Goal: Transaction & Acquisition: Purchase product/service

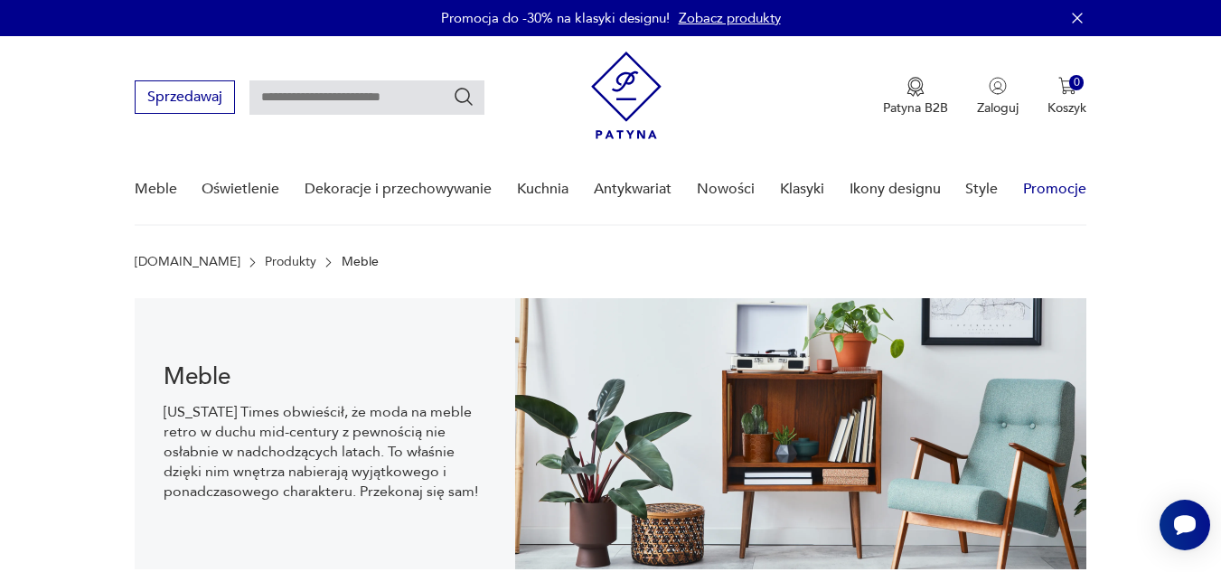
click at [1066, 197] on link "Promocje" at bounding box center [1054, 190] width 63 height 70
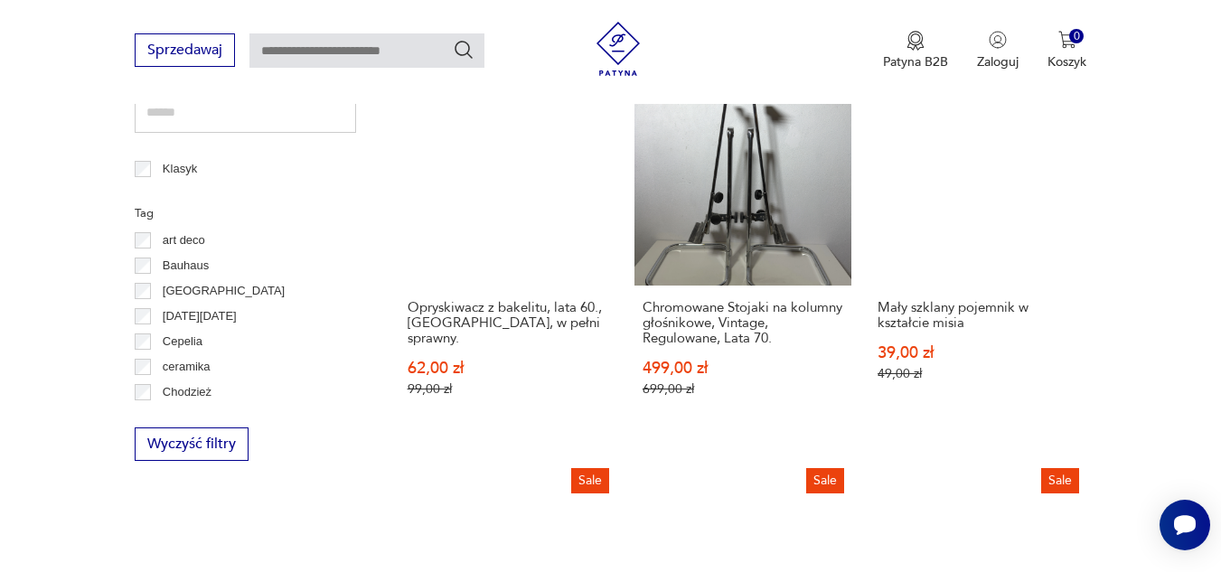
scroll to position [867, 0]
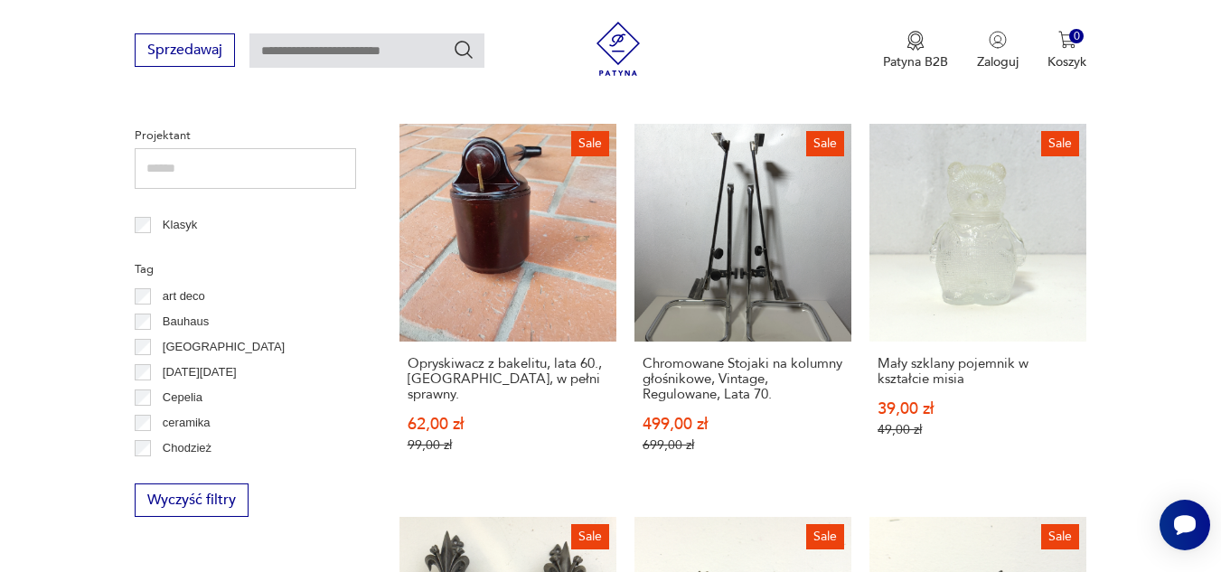
click at [189, 321] on p "Bauhaus" at bounding box center [186, 322] width 46 height 20
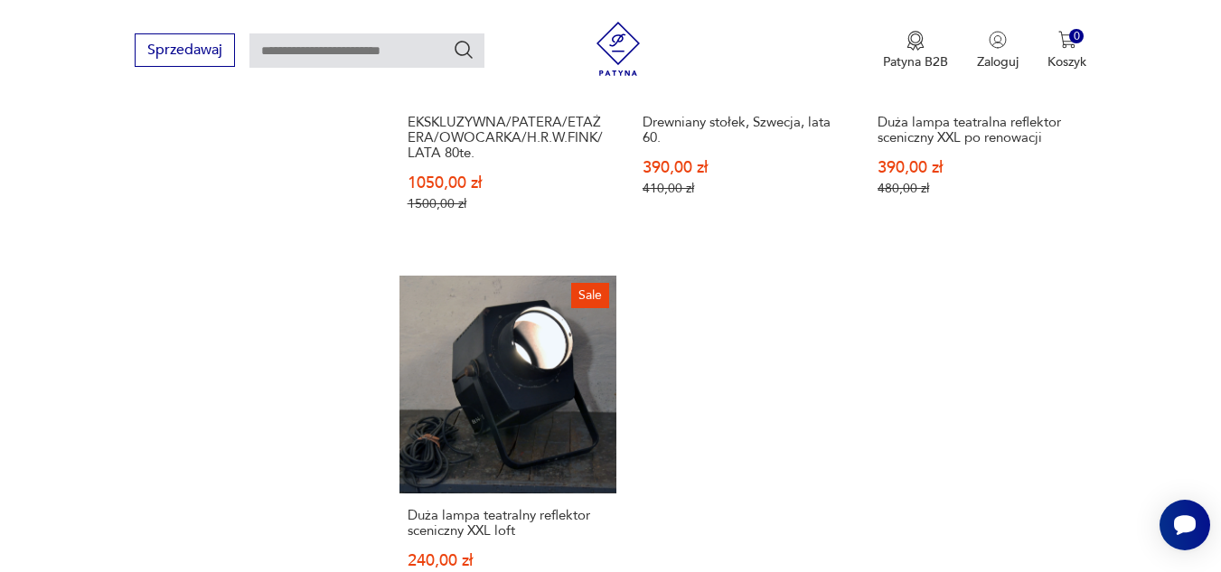
scroll to position [2349, 0]
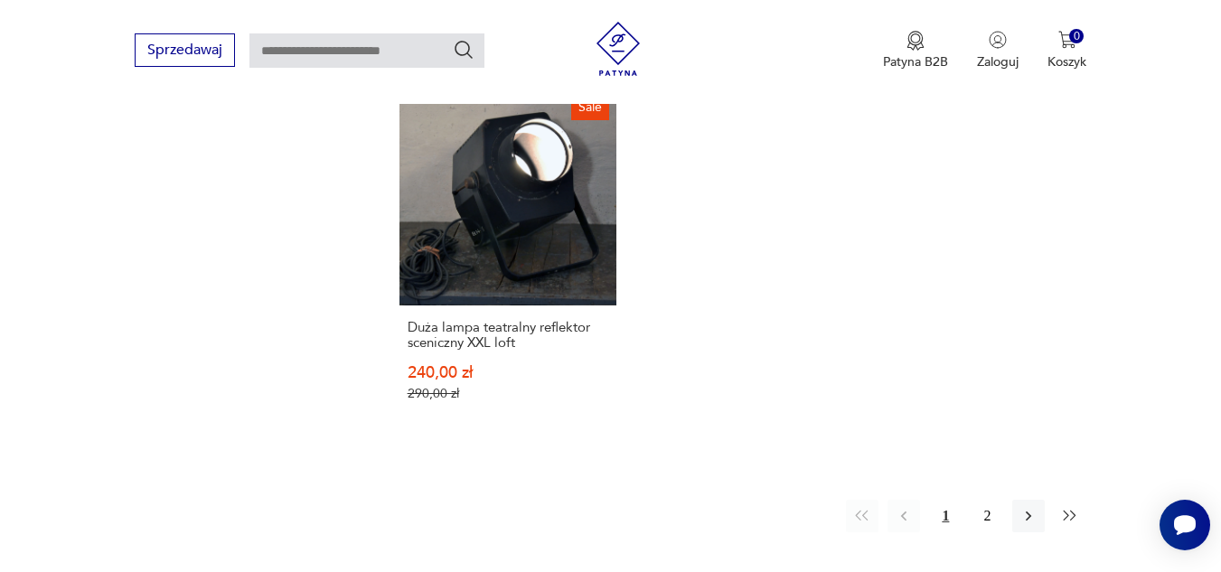
click at [1080, 500] on button "button" at bounding box center [1070, 516] width 33 height 33
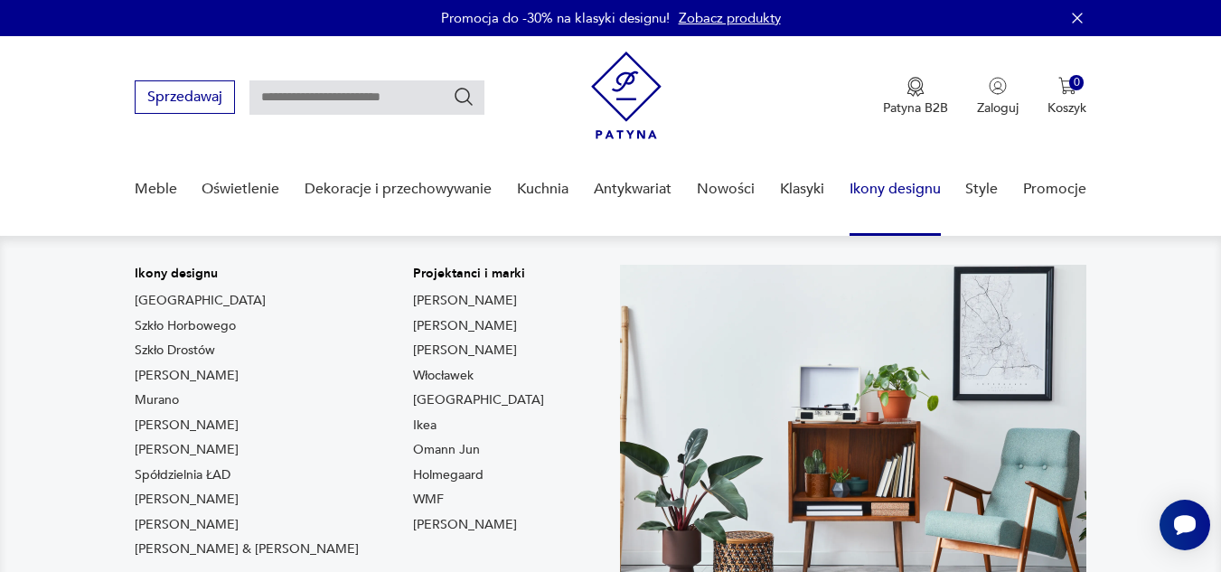
click at [916, 185] on link "Ikony designu" at bounding box center [895, 190] width 91 height 70
click at [882, 187] on link "Ikony designu" at bounding box center [895, 190] width 91 height 70
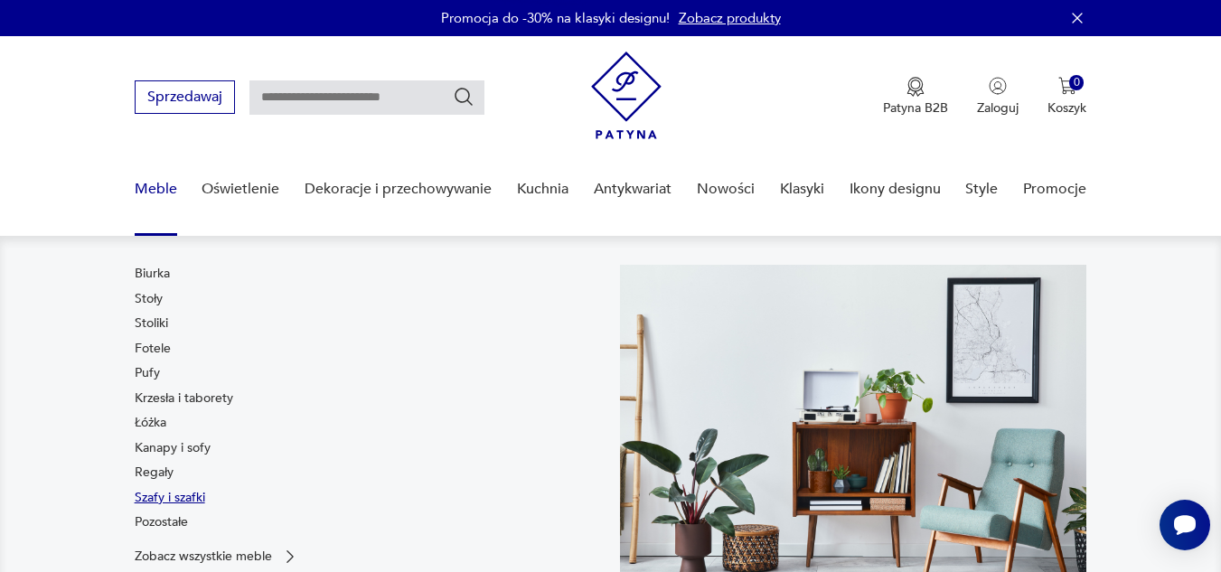
click at [152, 500] on link "Szafy i szafki" at bounding box center [170, 498] width 70 height 18
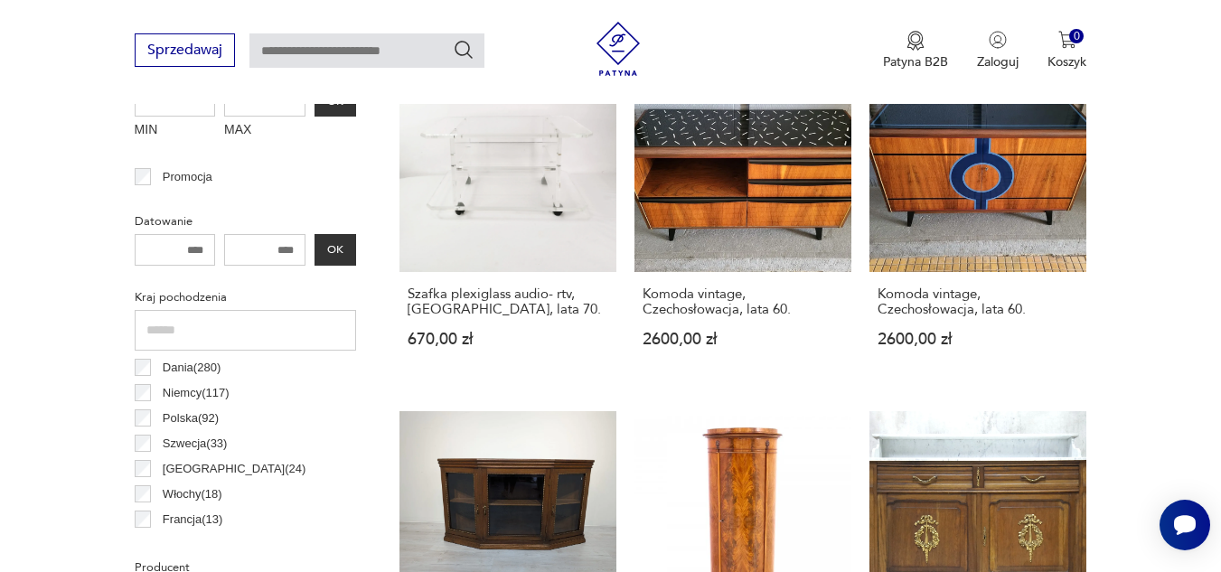
scroll to position [668, 0]
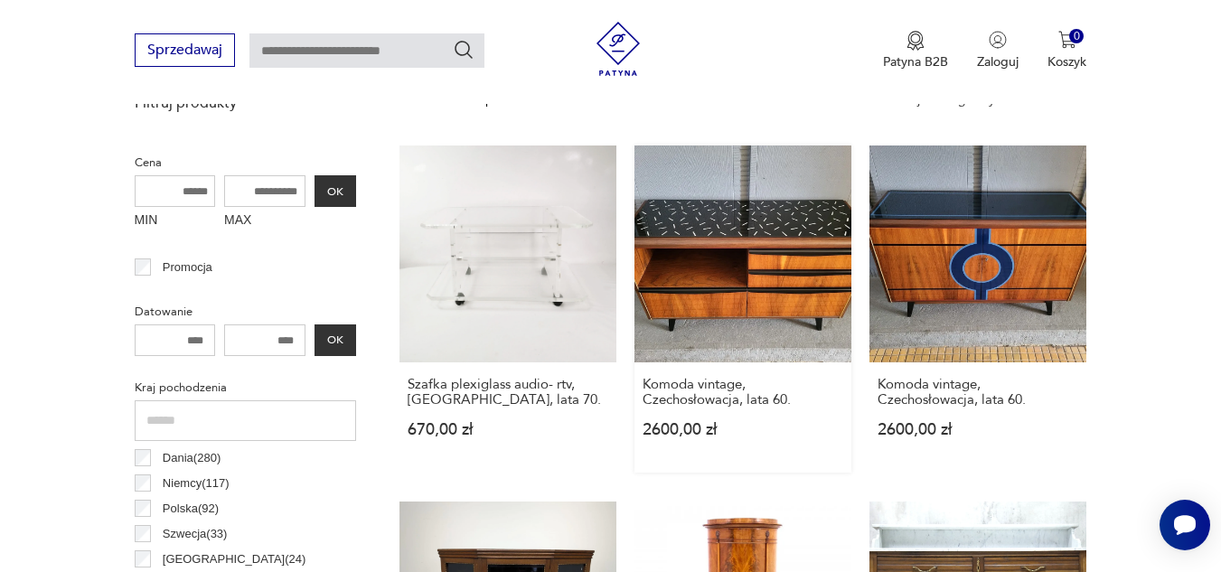
click at [747, 229] on link "Komoda vintage, Czechosłowacja, lata 60. 2600,00 zł" at bounding box center [742, 309] width 217 height 327
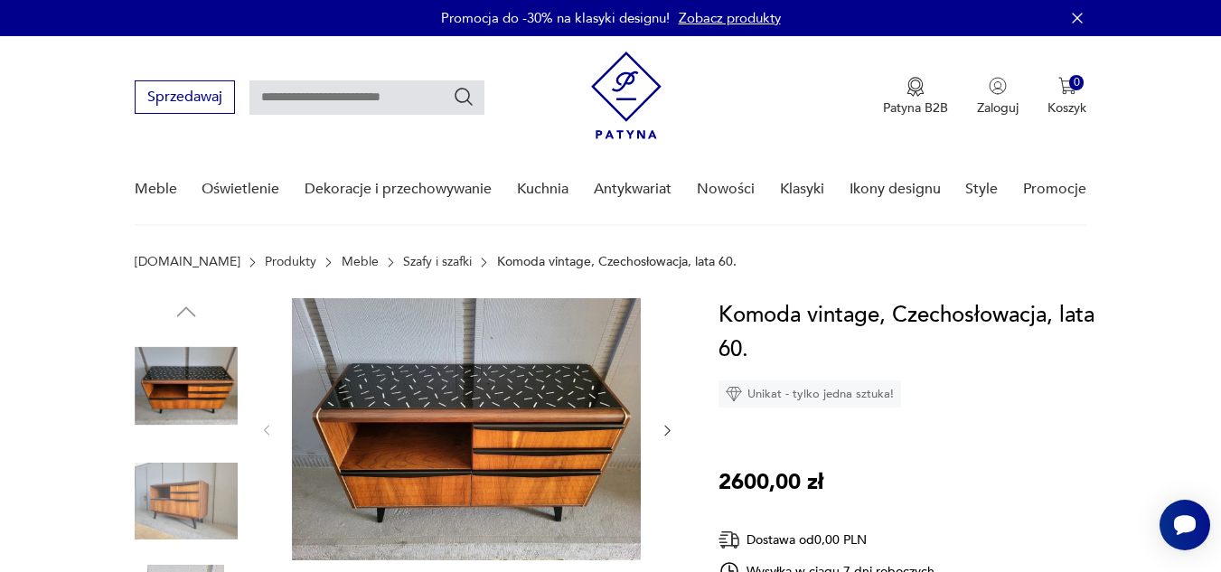
click at [447, 429] on img at bounding box center [466, 429] width 349 height 262
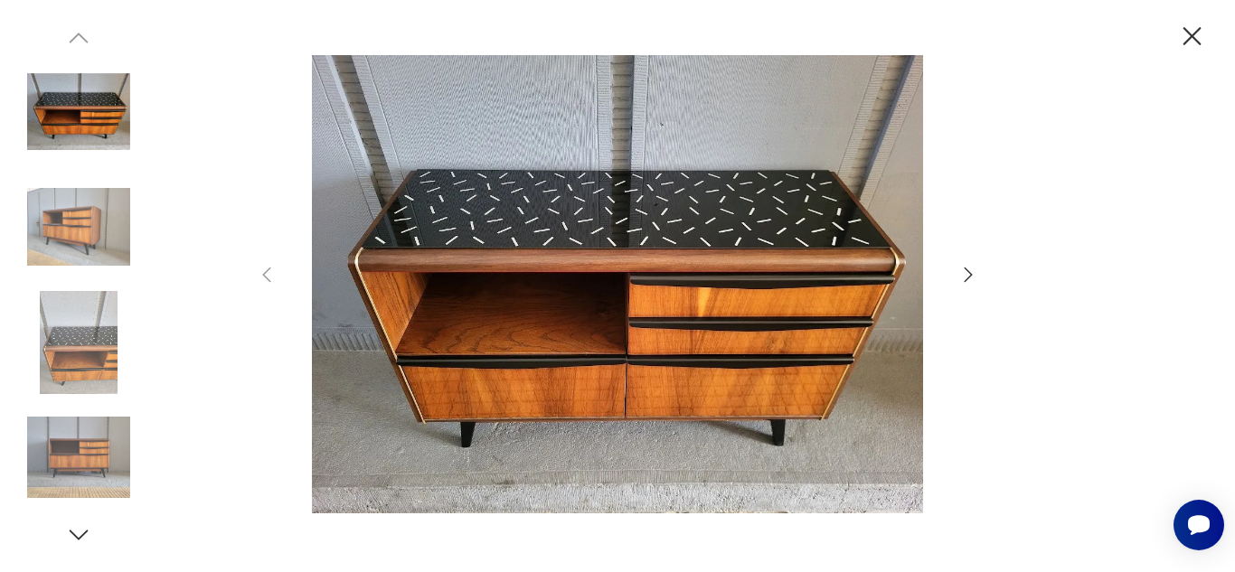
click at [964, 279] on icon "button" at bounding box center [968, 275] width 22 height 22
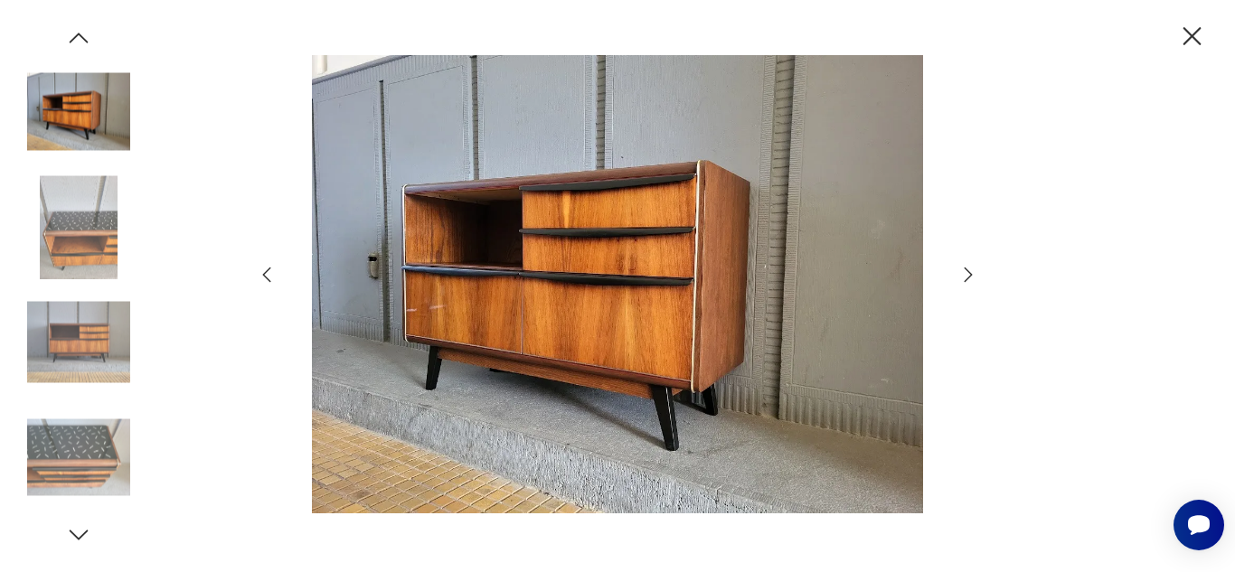
click at [1198, 38] on icon "button" at bounding box center [1192, 37] width 32 height 32
